Goal: Task Accomplishment & Management: Manage account settings

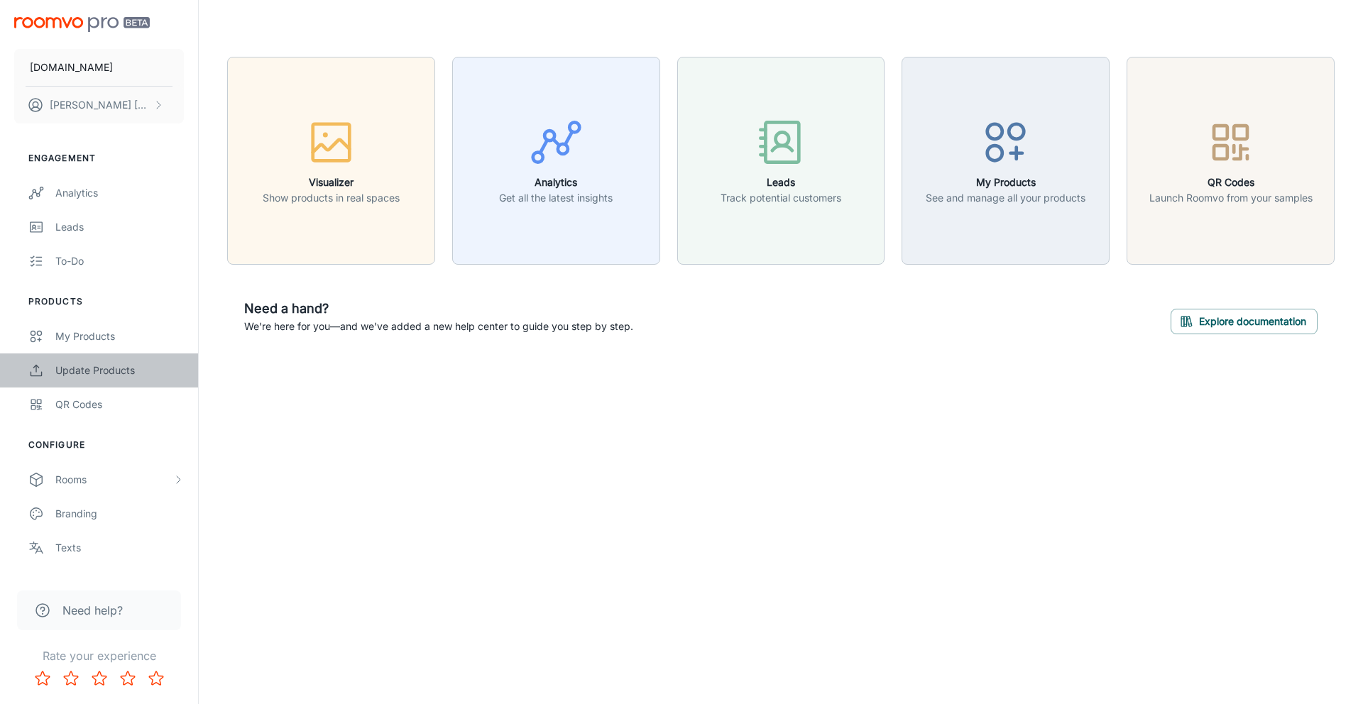
click at [109, 358] on link "Update Products" at bounding box center [99, 371] width 198 height 34
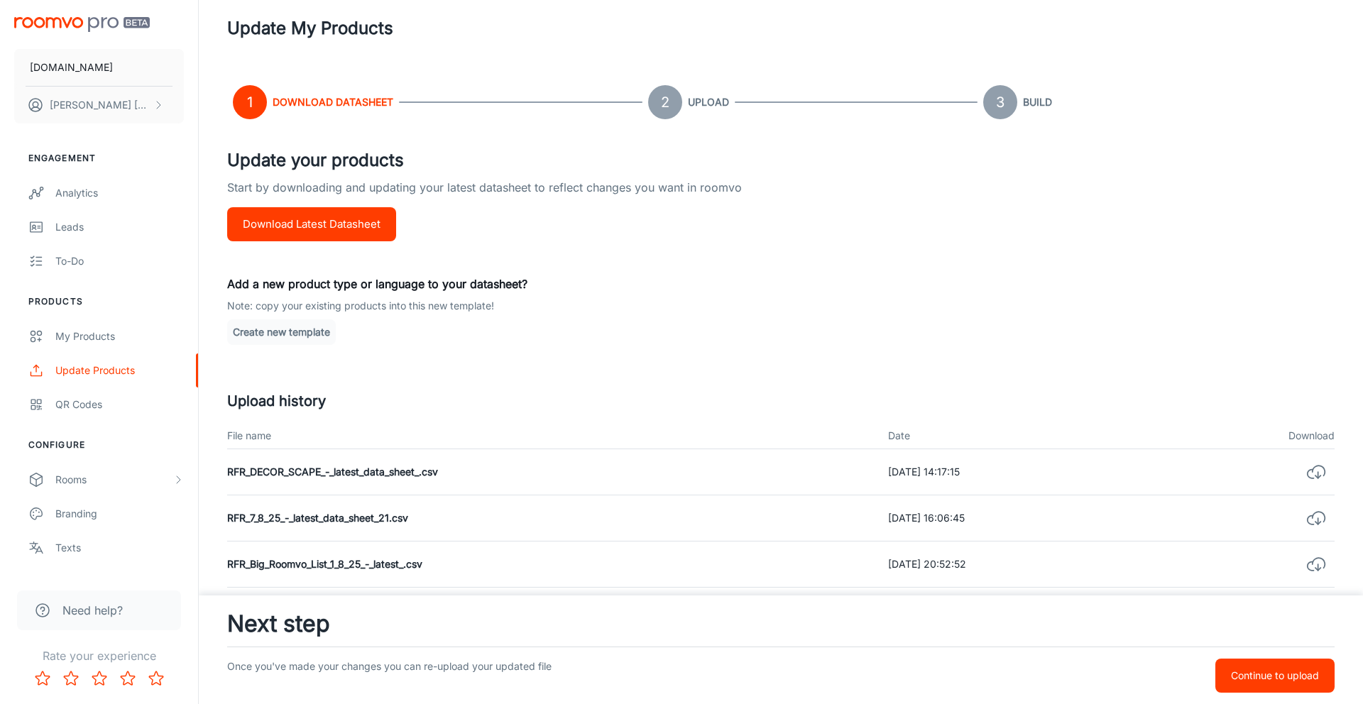
scroll to position [18, 0]
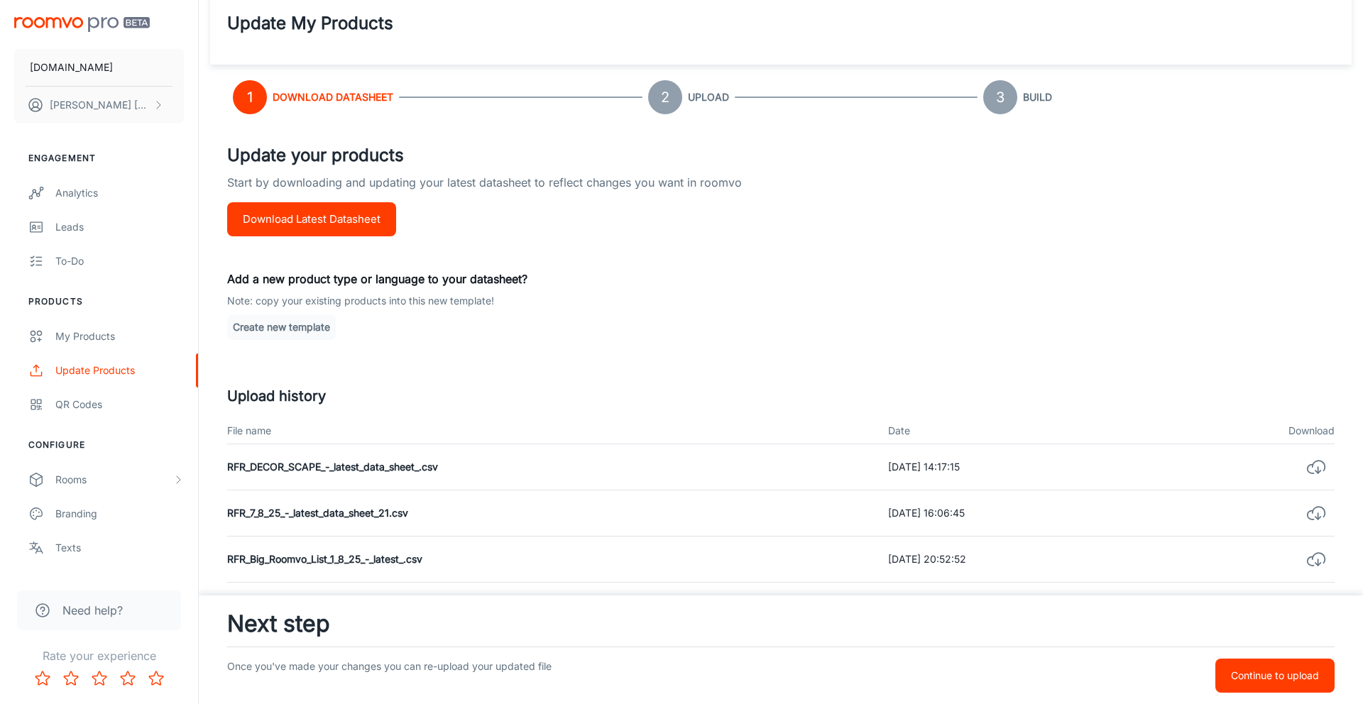
click at [1270, 668] on p "Continue to upload" at bounding box center [1275, 676] width 88 height 16
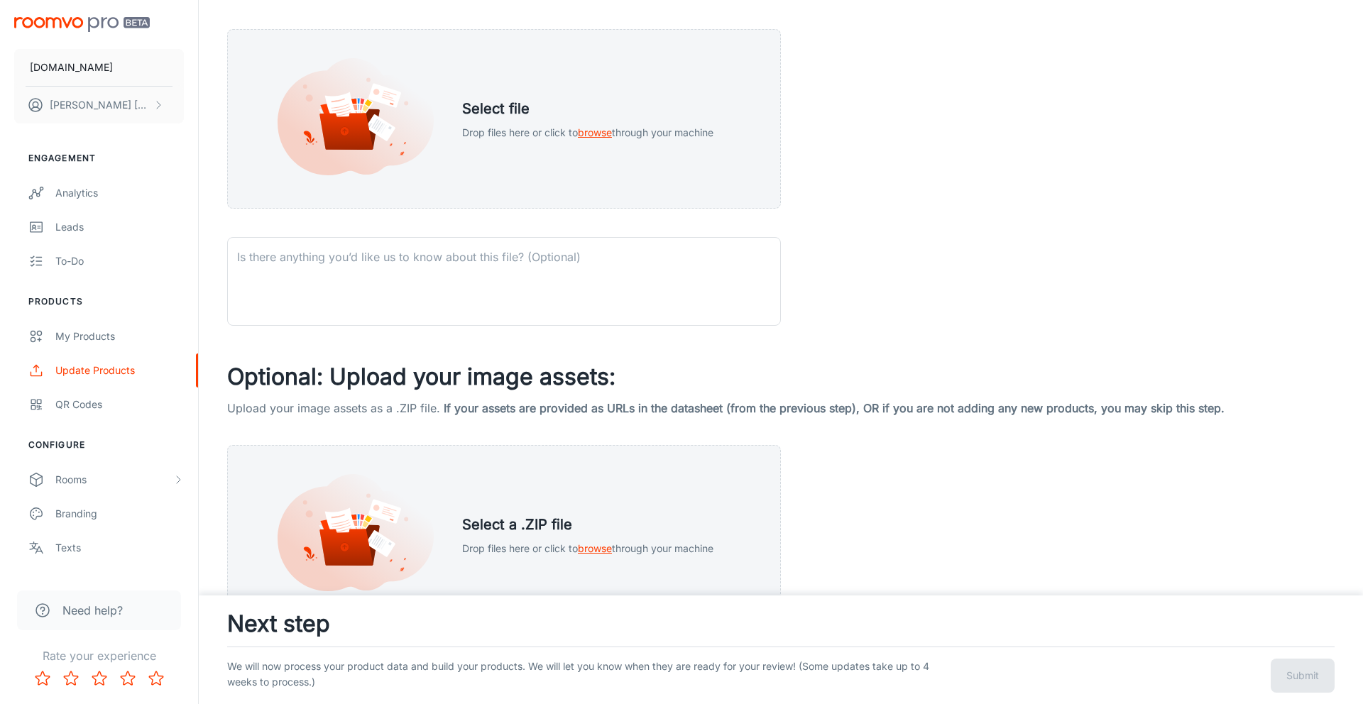
scroll to position [342, 0]
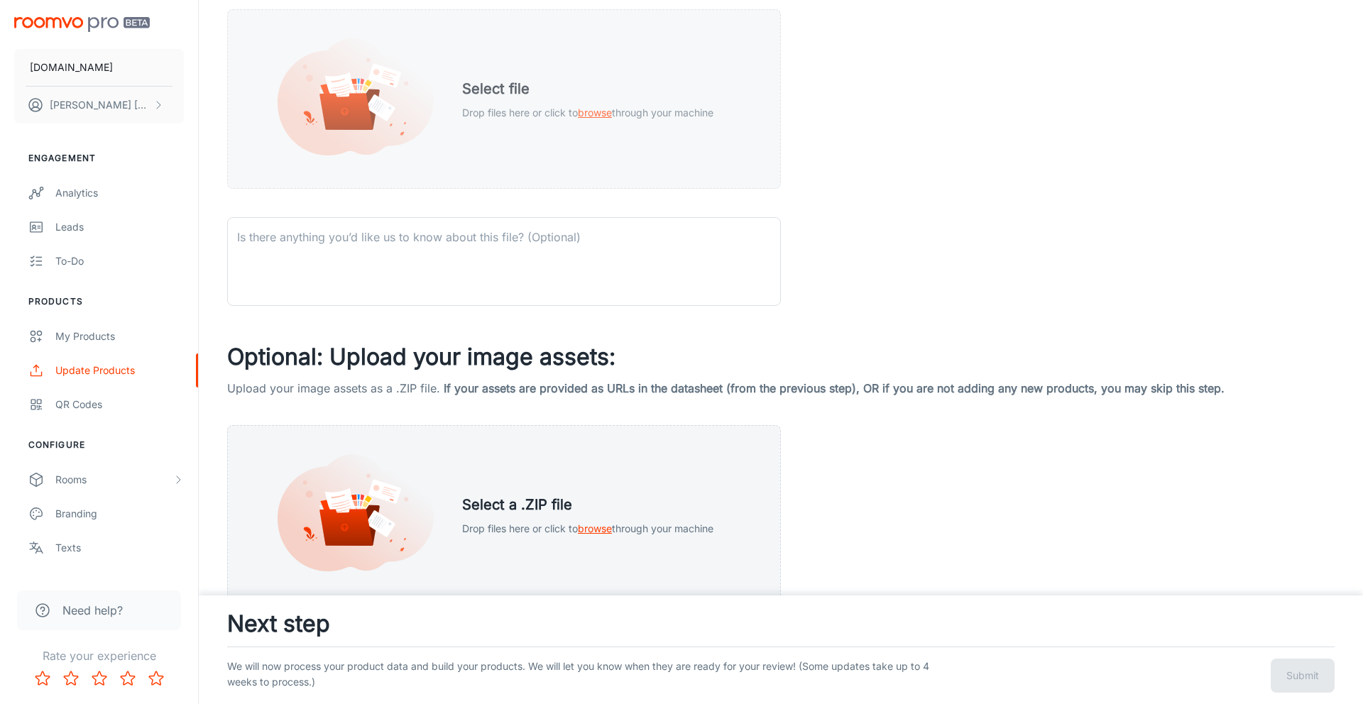
click at [592, 107] on span "browse" at bounding box center [595, 113] width 34 height 12
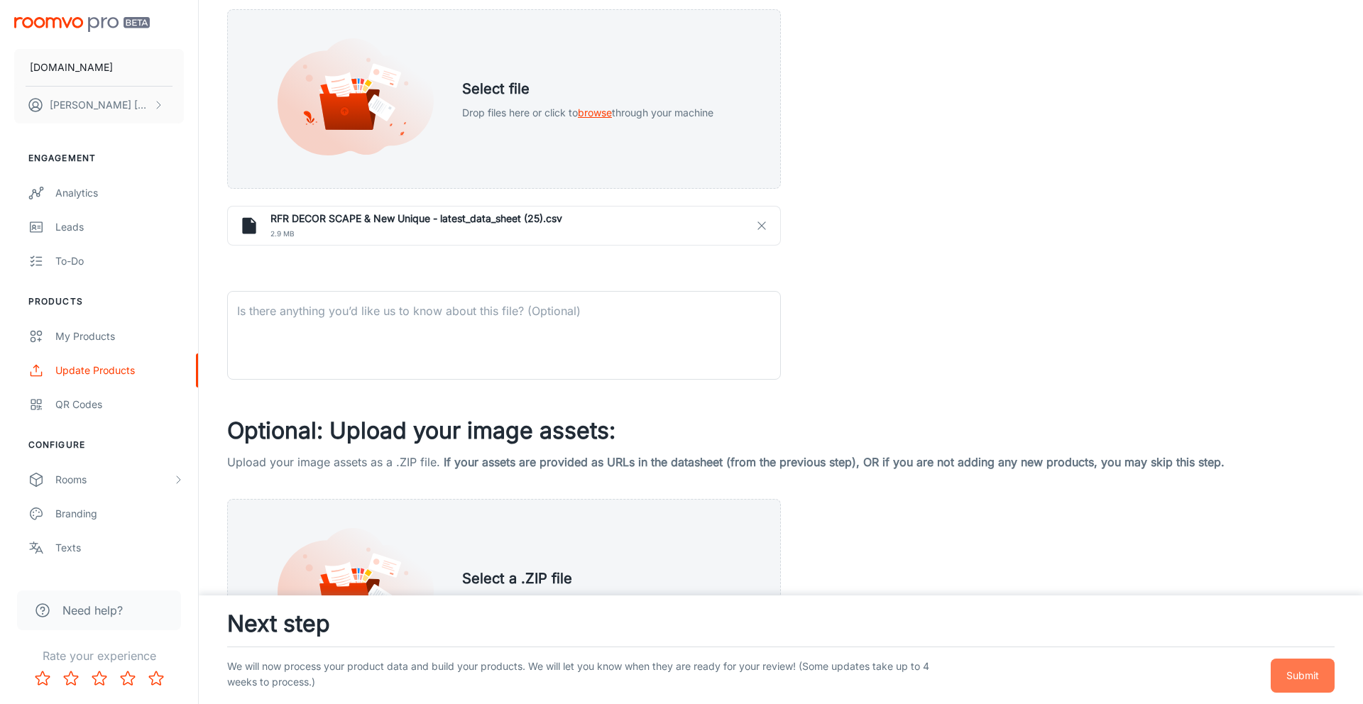
click at [1294, 675] on p "Submit" at bounding box center [1303, 676] width 33 height 16
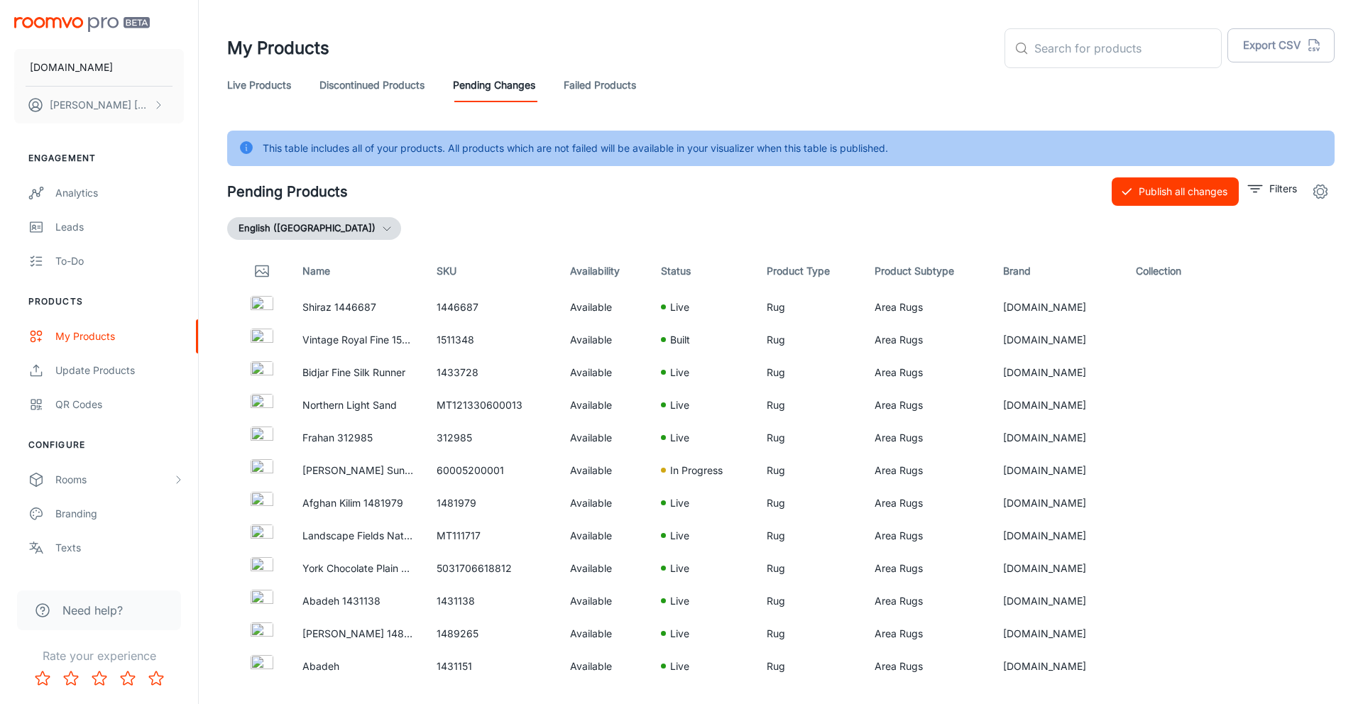
click at [1115, 180] on button "Publish all changes" at bounding box center [1175, 192] width 127 height 28
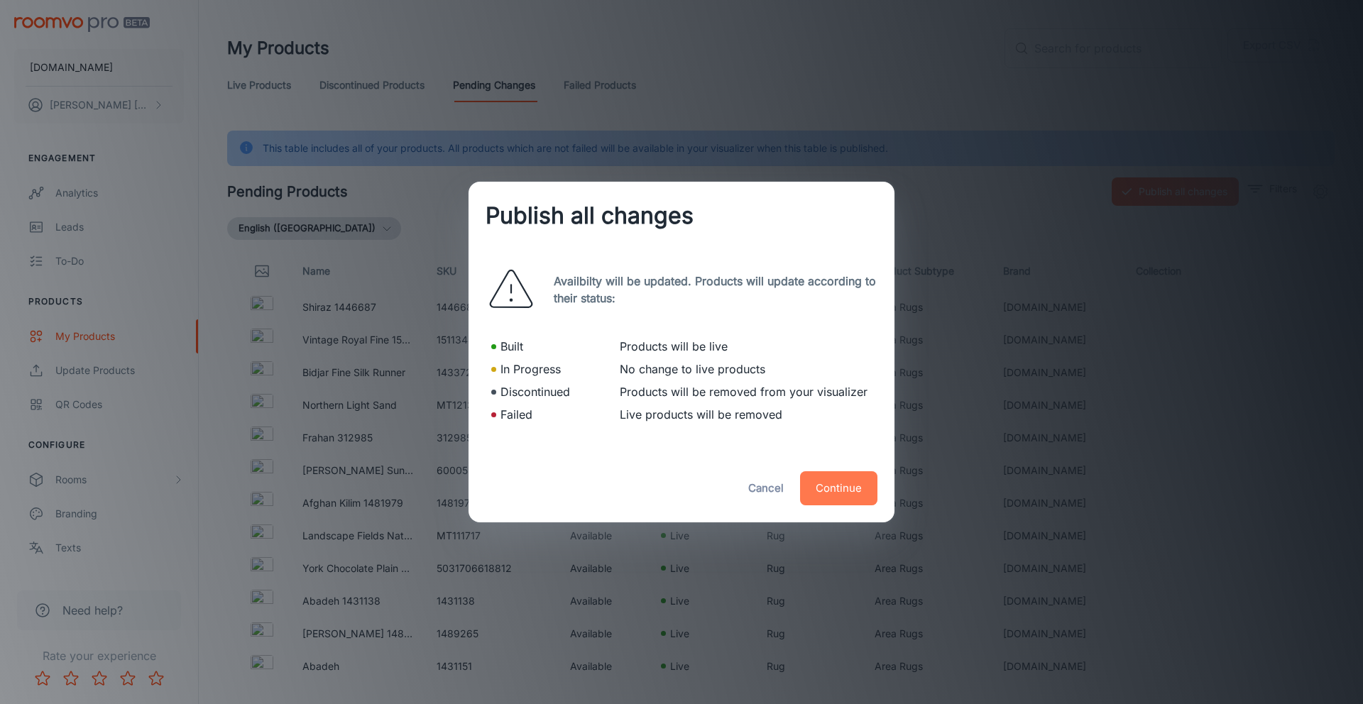
click at [815, 486] on button "Continue" at bounding box center [838, 488] width 77 height 34
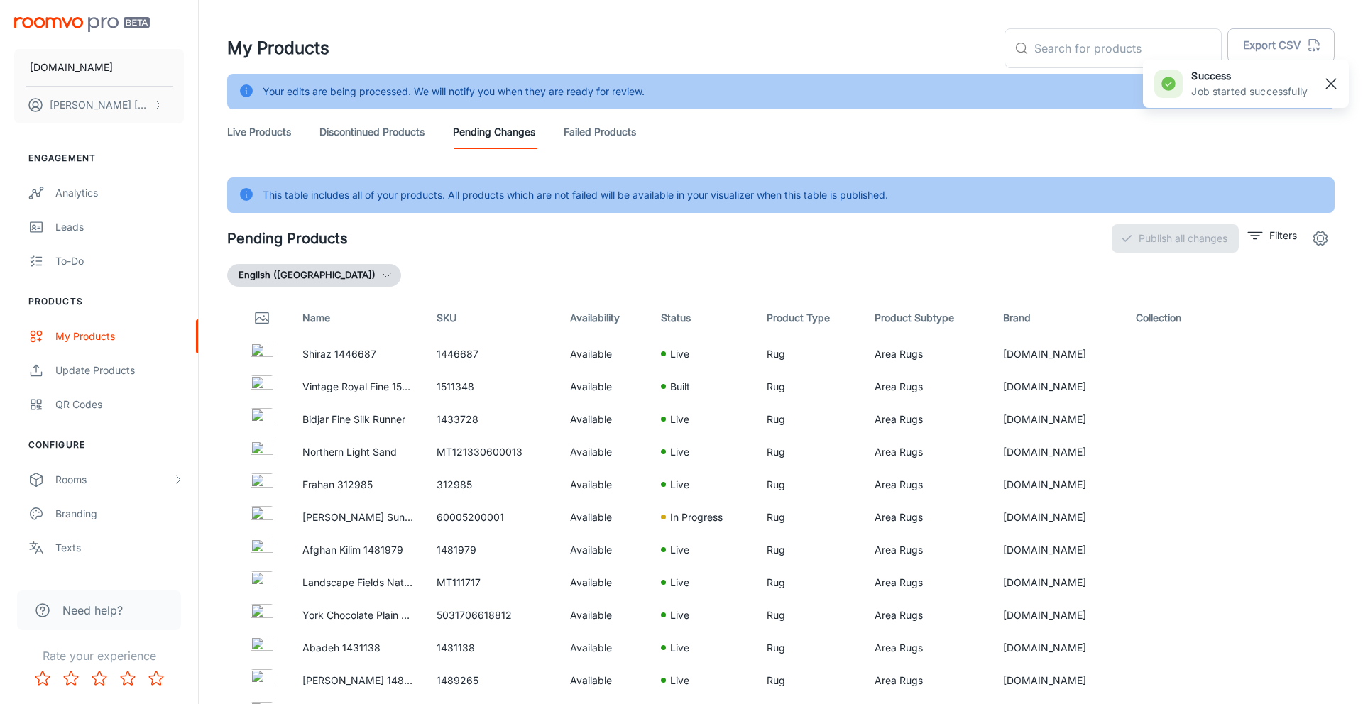
click at [1330, 79] on rect "button" at bounding box center [1331, 83] width 17 height 17
